Goal: Entertainment & Leisure: Consume media (video, audio)

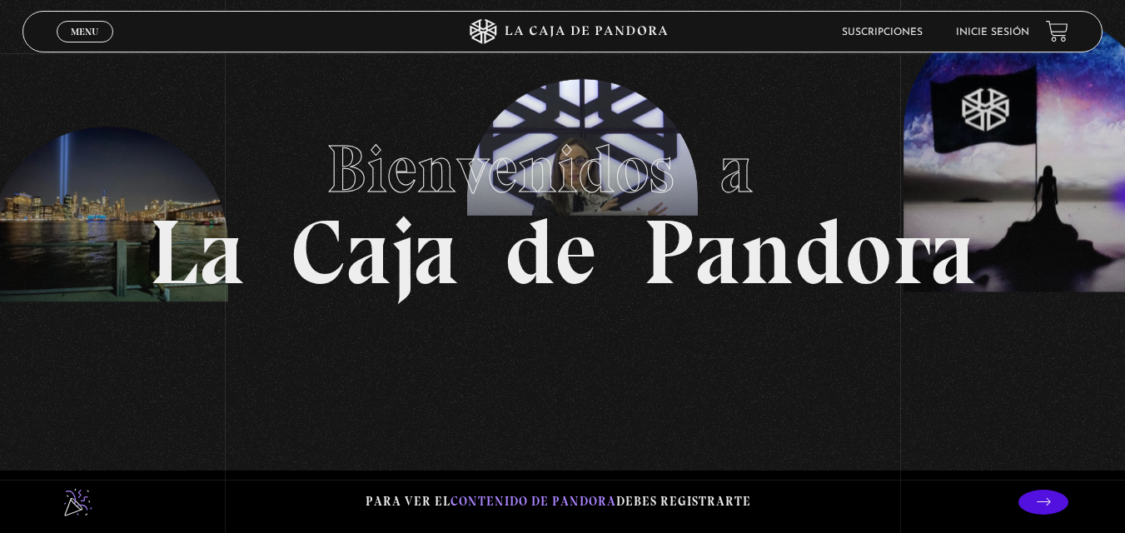
scroll to position [73, 0]
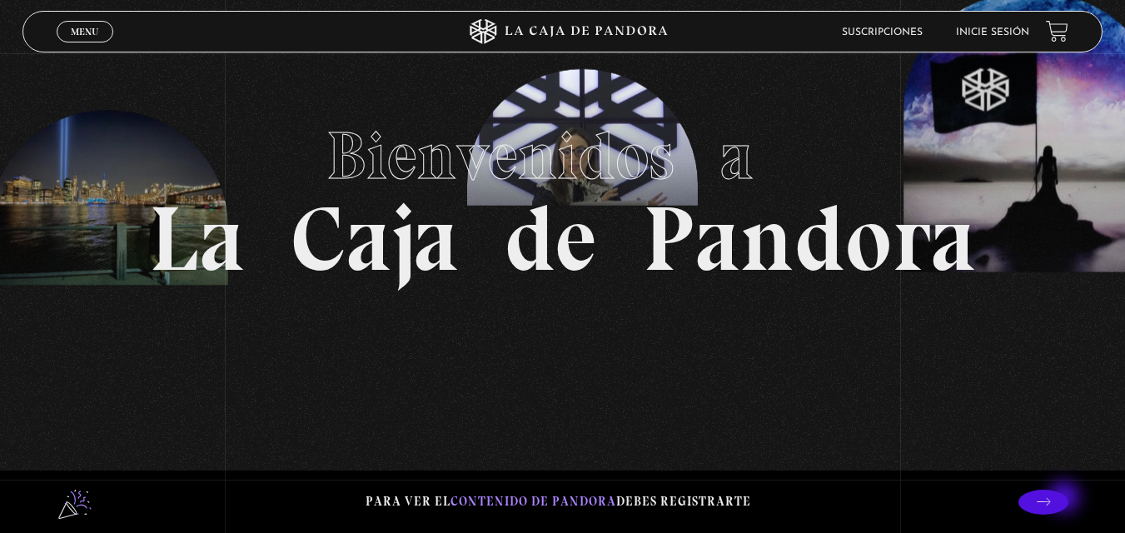
click at [1066, 499] on p at bounding box center [1044, 502] width 50 height 25
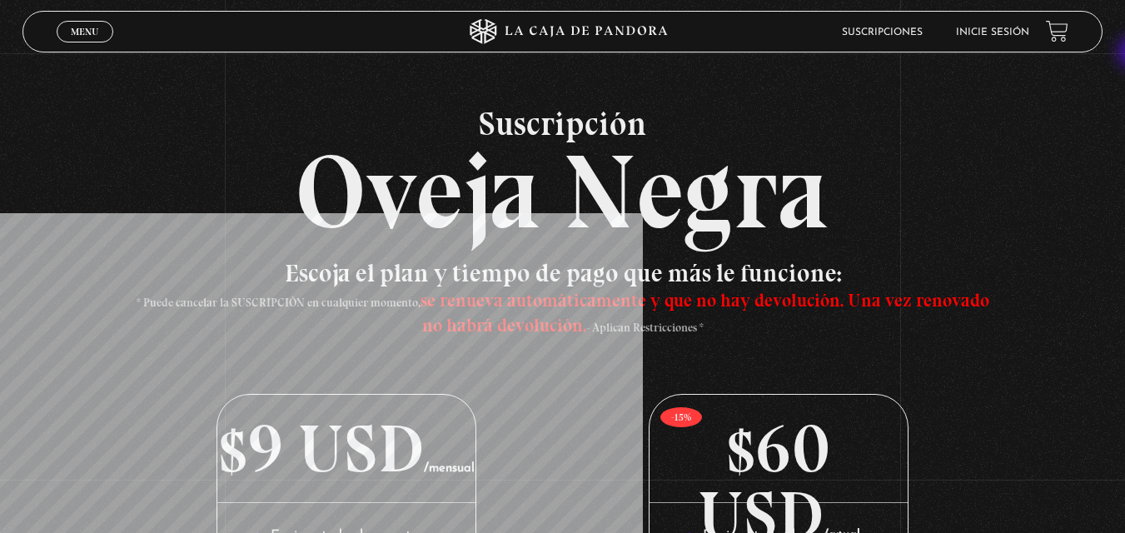
drag, startPoint x: 1131, startPoint y: 87, endPoint x: 1137, endPoint y: 9, distance: 77.7
click at [84, 31] on span "Menu" at bounding box center [84, 32] width 27 height 10
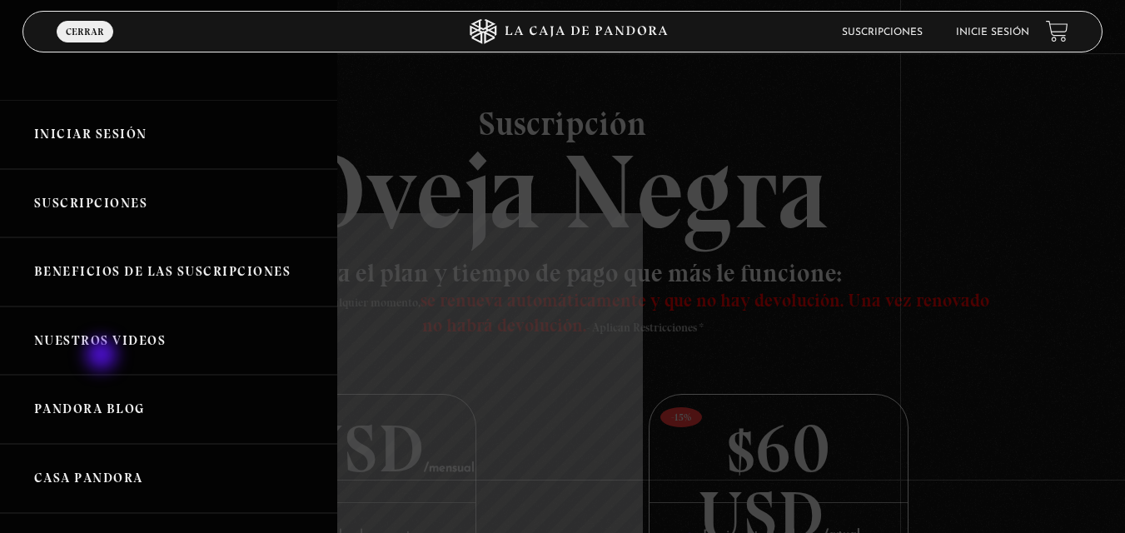
click at [103, 356] on link "Nuestros Videos" at bounding box center [168, 340] width 337 height 69
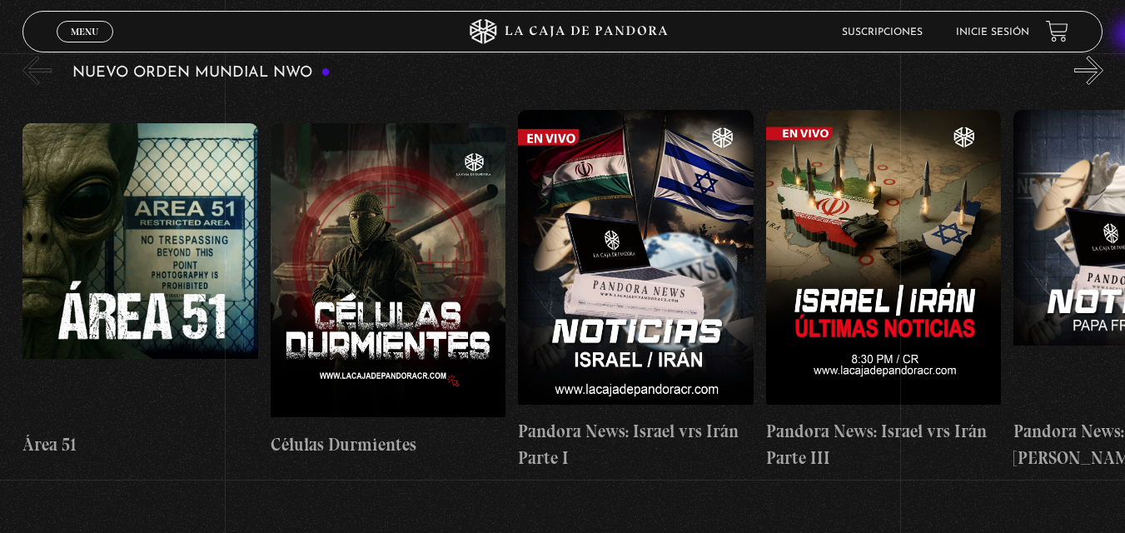
scroll to position [311, 0]
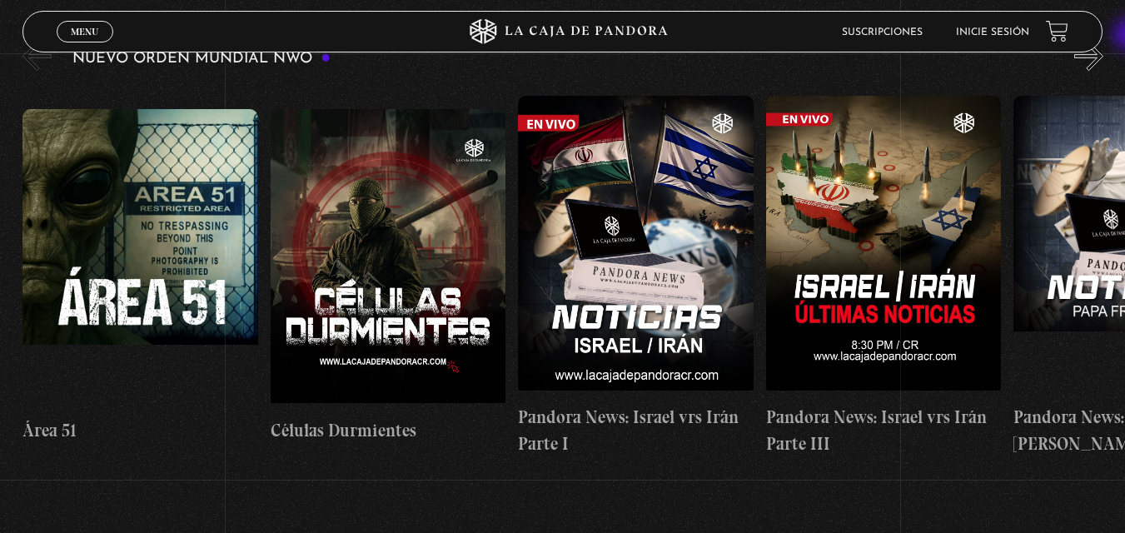
click at [194, 223] on figure at bounding box center [140, 259] width 236 height 300
